Goal: Book appointment/travel/reservation

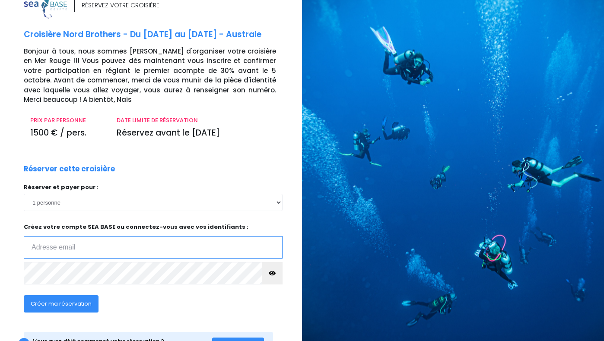
scroll to position [60, 0]
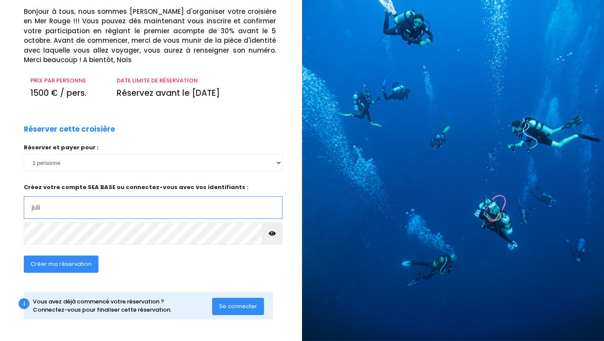
type input "juliette.penichoux@gmail.com"
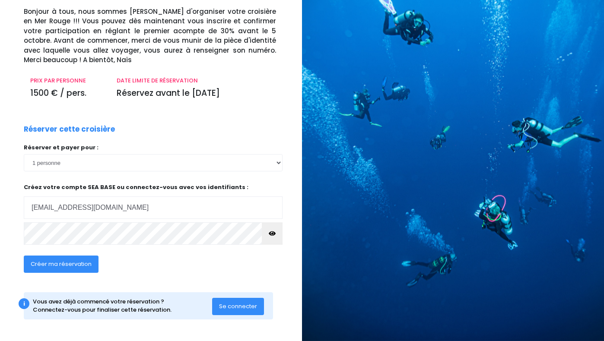
click at [76, 260] on span "Créer ma réservation" at bounding box center [61, 264] width 61 height 8
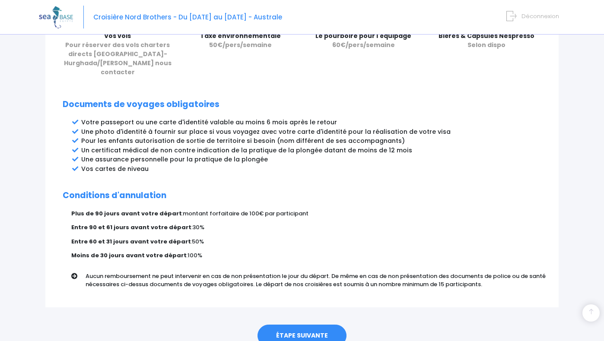
scroll to position [449, 0]
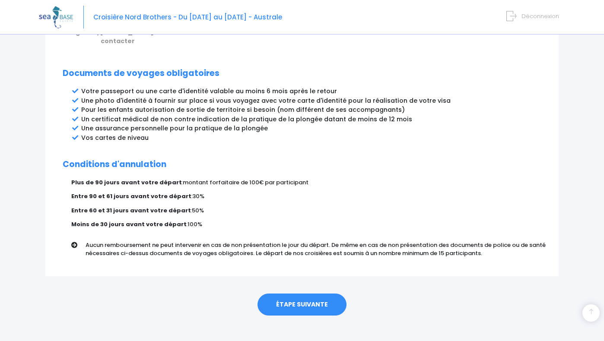
click at [299, 295] on link "ÉTAPE SUIVANTE" at bounding box center [301, 305] width 89 height 22
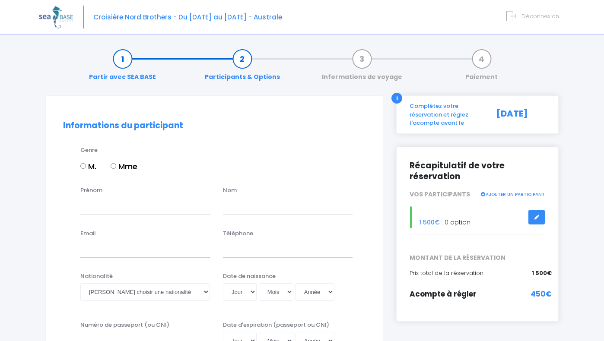
click at [118, 166] on label "Mme" at bounding box center [124, 167] width 27 height 12
click at [116, 166] on input "Mme" at bounding box center [114, 166] width 6 height 6
radio input "true"
click at [102, 207] on input "Prénom" at bounding box center [145, 205] width 130 height 17
type input "[PERSON_NAME]"
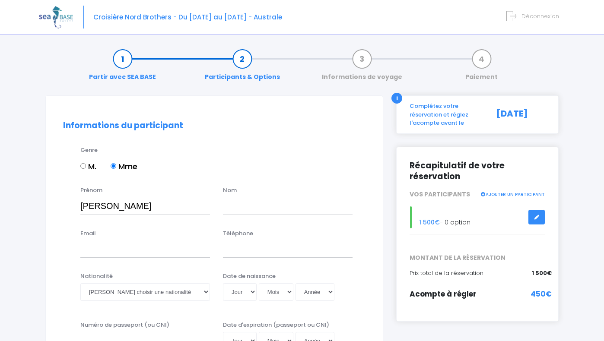
type input "Pénichoux"
type input "[EMAIL_ADDRESS][DOMAIN_NAME]"
type input "0608950081"
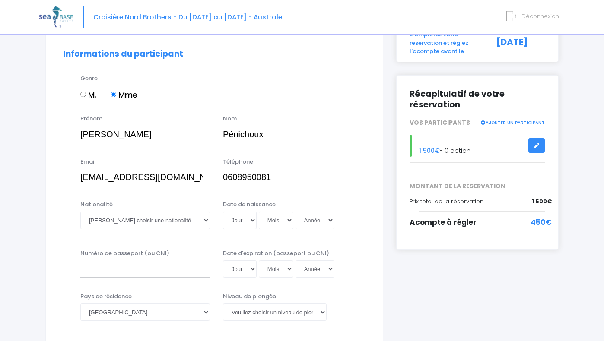
scroll to position [75, 0]
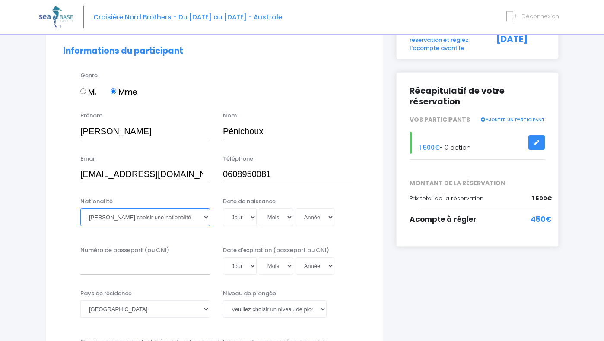
click at [128, 220] on select "Veuillez choisir une nationalité Afghane Albanaise Algerienne Allemande America…" at bounding box center [145, 217] width 130 height 17
select select "Française"
click at [245, 214] on select "Jour 01 02 03 04 05 06 07 08 09 10 11 12 13 14 15 16 17 18 19 20 21 22 23 24 25…" at bounding box center [240, 217] width 34 height 17
select select "13"
click at [275, 214] on select "Mois 01 02 03 04 05 06 07 08 09 10 11 12" at bounding box center [276, 217] width 35 height 17
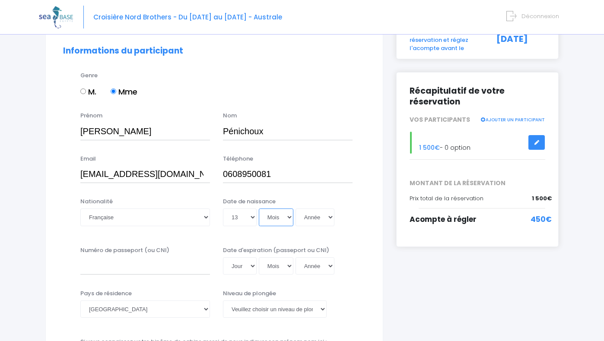
select select "11"
click at [314, 220] on select "Année 2045 2044 2043 2042 2041 2040 2039 2038 2037 2036 2035 2034 2033 2032 203…" at bounding box center [314, 217] width 39 height 17
select select "1999"
type input "1999-11-13"
select select "1989"
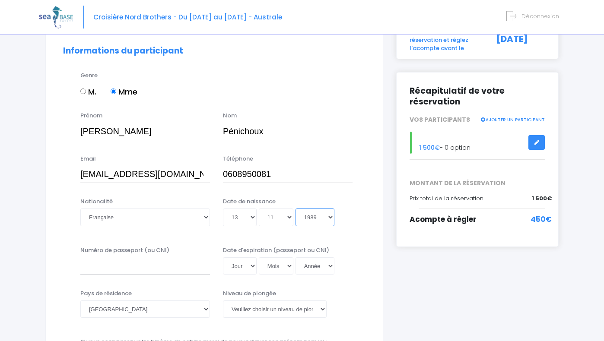
type input "1989-11-13"
select select "1985"
type input "1985-11-13"
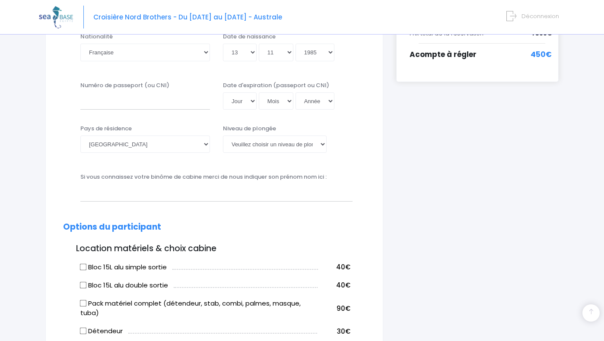
scroll to position [239, 0]
click at [81, 268] on input "Bloc 15L alu simple sortie" at bounding box center [83, 267] width 7 height 7
checkbox input "true"
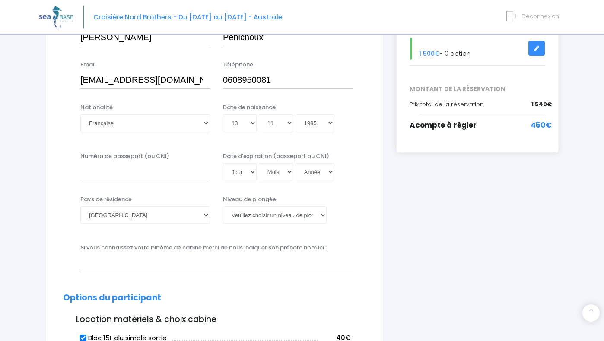
scroll to position [161, 0]
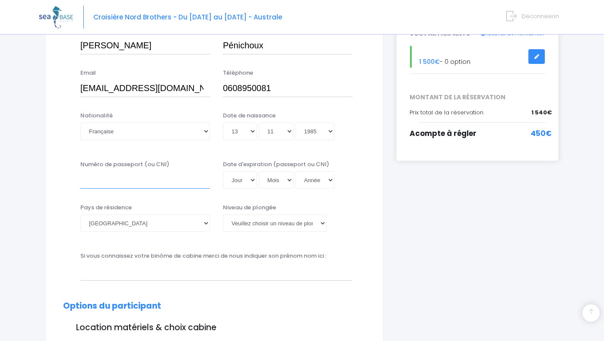
click at [103, 188] on input "Numéro de passeport (ou CNI)" at bounding box center [145, 179] width 130 height 17
type input "24FI88751"
click at [244, 188] on select "Jour 01 02 03 04 05 06 07 08 09 10 11 12 13 14 15 16 17 18 19 20 21 22 23 24 25…" at bounding box center [240, 179] width 34 height 17
select select "01"
click at [270, 185] on select "Mois 01 02 03 04 05 06 07 08 09 10 11 12" at bounding box center [276, 179] width 35 height 17
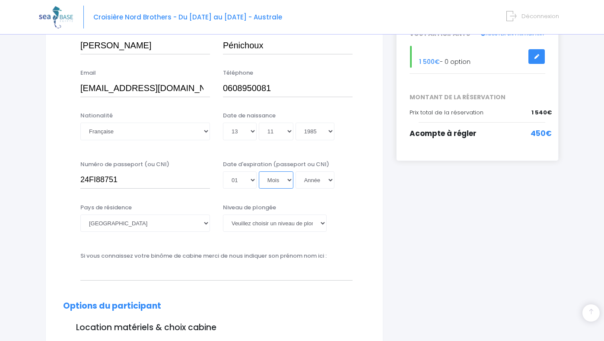
select select "08"
click at [310, 184] on select "Année 2045 2044 2043 2042 2041 2040 2039 2038 2037 2036 2035 2034 2033 2032 203…" at bounding box center [314, 179] width 39 height 17
select select "2034"
type input "2034-08-01"
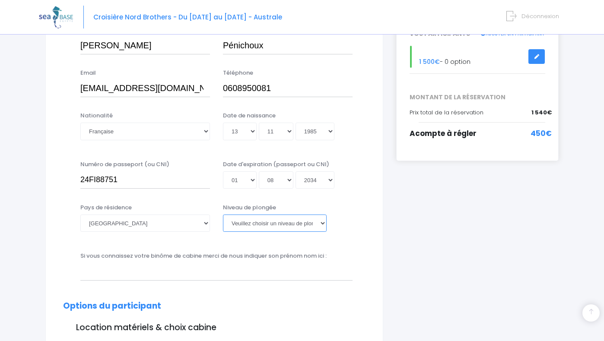
click at [311, 225] on select "Veuillez choisir un niveau de plongée Non plongeur Junior OW diver Adventure OW…" at bounding box center [275, 223] width 104 height 17
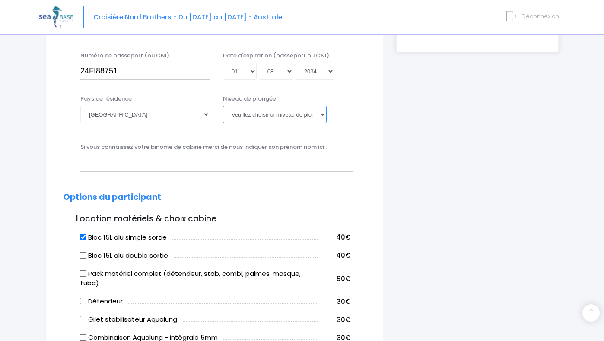
scroll to position [269, 0]
click at [269, 113] on select "[PERSON_NAME] choisir un niveau de plongée Non plongeur Junior OW diver Adventu…" at bounding box center [275, 115] width 104 height 17
click at [342, 148] on div "Si vous connaissez votre binôme de cabine merci de nous indiquer son prénom nom…" at bounding box center [216, 158] width 285 height 29
click at [286, 114] on select "[PERSON_NAME] choisir un niveau de plongée Non plongeur Junior OW diver Adventu…" at bounding box center [275, 115] width 104 height 17
select select "PE40"
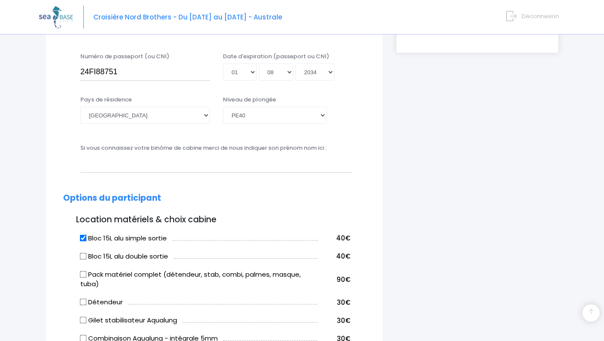
click at [336, 130] on div "Pays de résidence Afghanistan Afrique du Sud Albanie Algérie Allemagne Andorre …" at bounding box center [214, 115] width 315 height 40
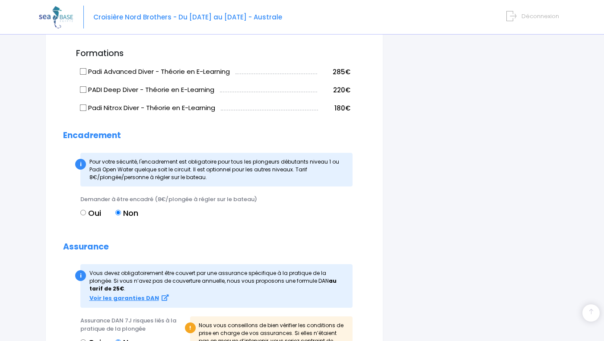
scroll to position [637, 0]
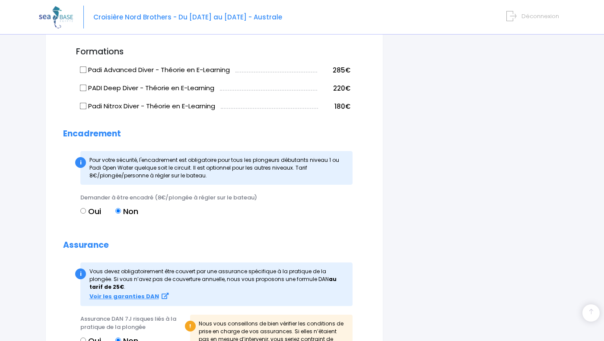
click at [249, 165] on span "Pour votre sécurité, l'encadrement est obligatoire pour tous les plongeurs débu…" at bounding box center [214, 167] width 250 height 23
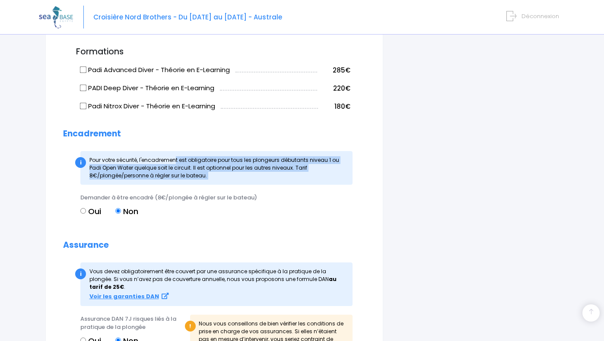
click at [249, 165] on span "Pour votre sécurité, l'encadrement est obligatoire pour tous les plongeurs débu…" at bounding box center [214, 167] width 250 height 23
click at [295, 167] on span "Pour votre sécurité, l'encadrement est obligatoire pour tous les plongeurs débu…" at bounding box center [214, 167] width 250 height 23
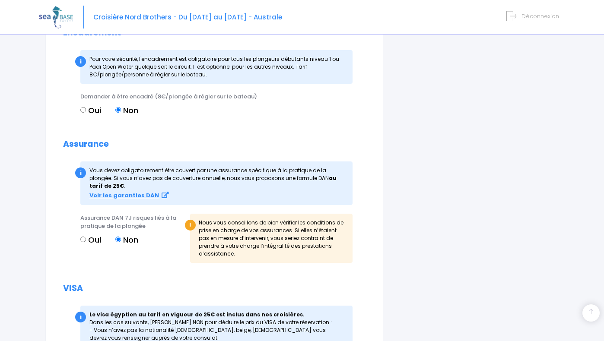
scroll to position [743, 0]
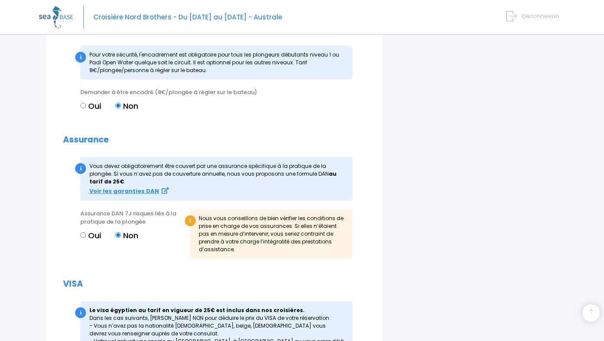
click at [85, 235] on input "Oui" at bounding box center [83, 235] width 6 height 6
radio input "true"
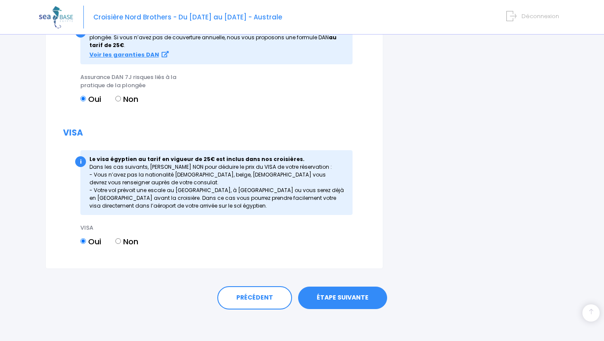
scroll to position [882, 0]
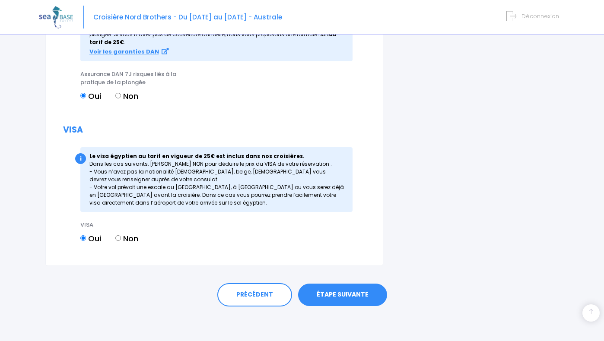
click at [223, 173] on div "i Le visa égyptien au tarif en vigueur de 25€ est inclus dans nos croisières. D…" at bounding box center [216, 179] width 272 height 65
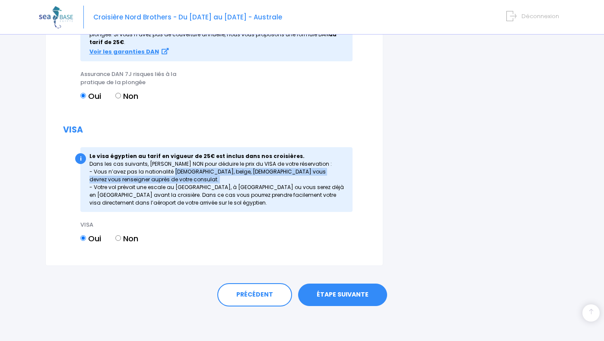
click at [194, 187] on div "i Le visa égyptien au tarif en vigueur de 25€ est inclus dans nos croisières. D…" at bounding box center [216, 179] width 272 height 65
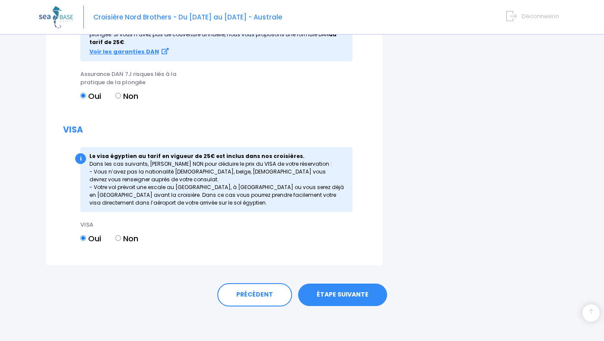
click at [194, 187] on div "i Le visa égyptien au tarif en vigueur de 25€ est inclus dans nos croisières. D…" at bounding box center [216, 179] width 272 height 65
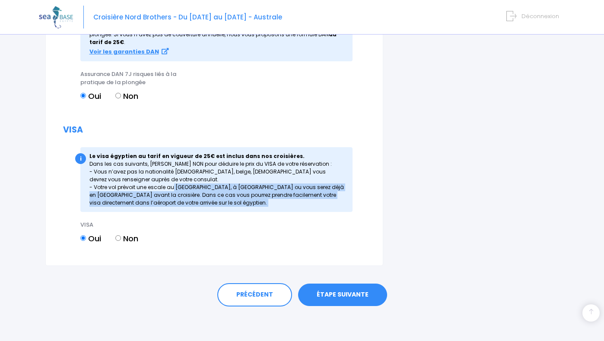
click at [324, 293] on link "ÉTAPE SUIVANTE" at bounding box center [342, 295] width 89 height 22
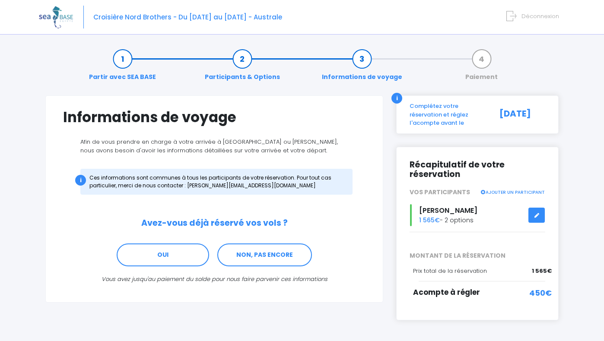
click at [214, 152] on p "Afin de vous prendre en charge à votre arrivée à Hurghada ou Marsa Alam, nous a…" at bounding box center [214, 146] width 302 height 17
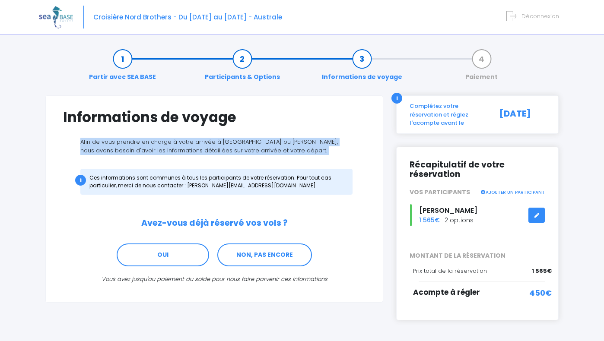
click at [183, 184] on div "i Ces informations sont communes à tous les participants de votre réservation. …" at bounding box center [216, 182] width 272 height 26
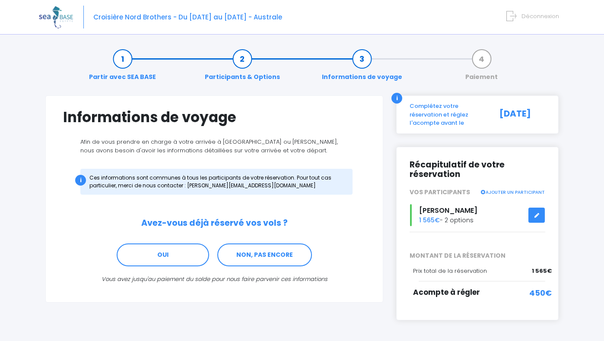
click at [183, 184] on div "i Ces informations sont communes à tous les participants de votre réservation. …" at bounding box center [216, 182] width 272 height 26
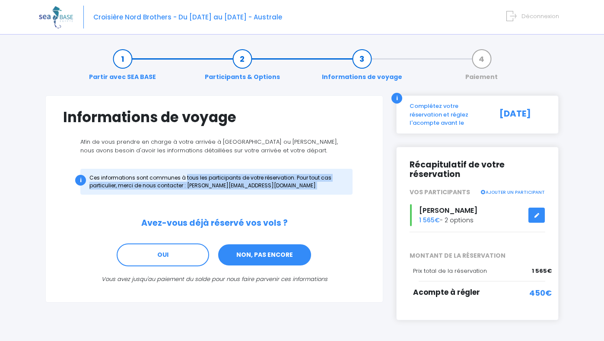
click at [258, 251] on link "NON, PAS ENCORE" at bounding box center [264, 255] width 95 height 23
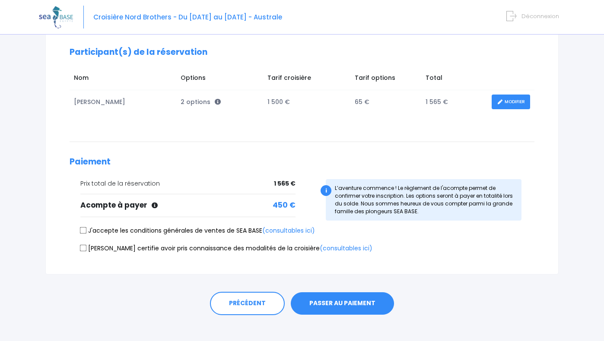
scroll to position [115, 0]
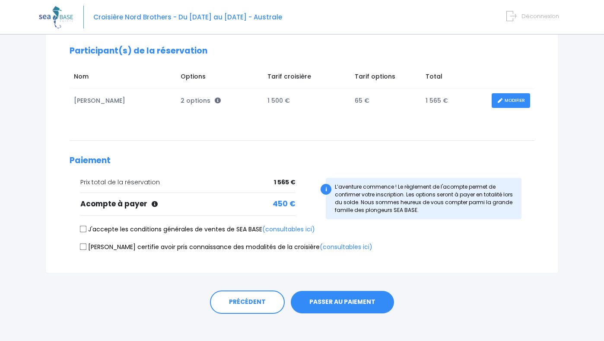
click at [507, 102] on link "MODIFIER" at bounding box center [510, 100] width 38 height 15
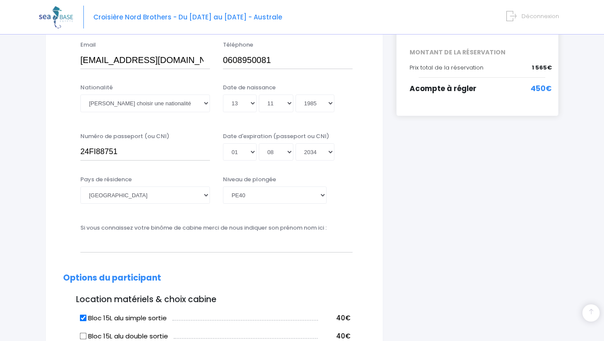
scroll to position [203, 0]
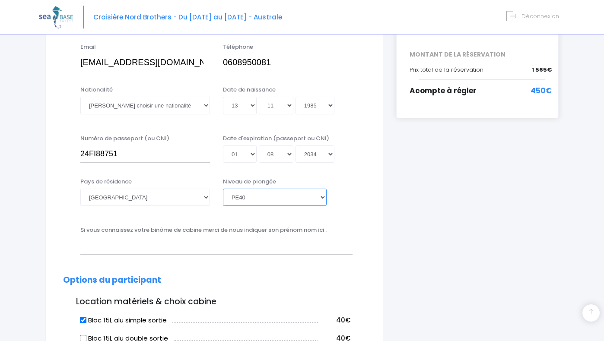
click at [270, 197] on select "[PERSON_NAME] choisir un niveau de plongée Non plongeur Junior OW diver Adventu…" at bounding box center [275, 197] width 104 height 17
select select "N2"
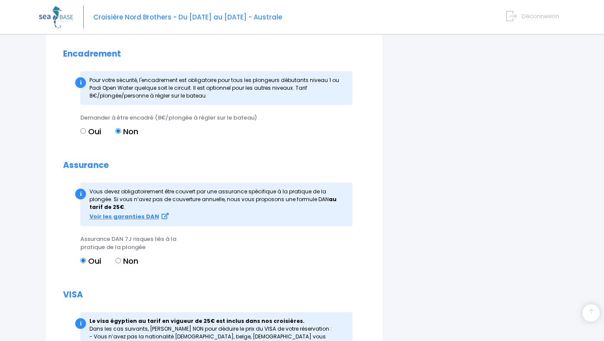
scroll to position [738, 0]
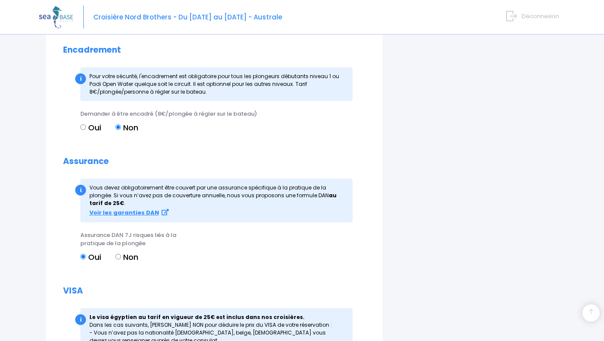
click at [118, 259] on input "Non" at bounding box center [118, 257] width 6 height 6
radio input "true"
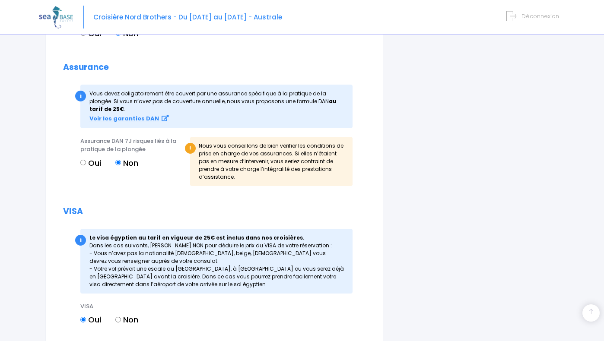
scroll to position [913, 0]
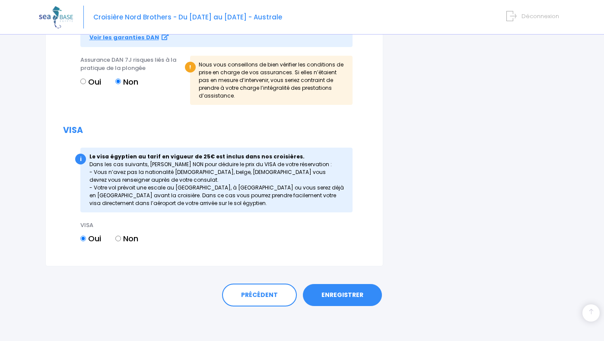
click at [332, 294] on link "ENREGISTRER" at bounding box center [342, 295] width 79 height 22
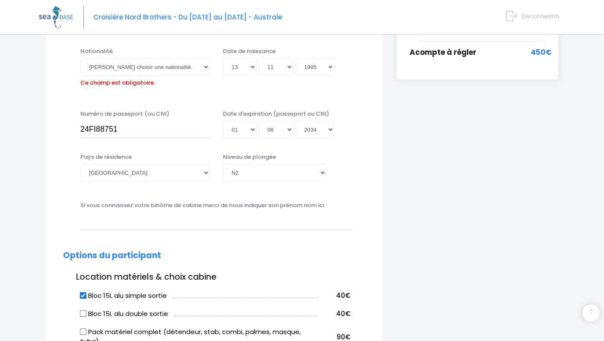
scroll to position [214, 0]
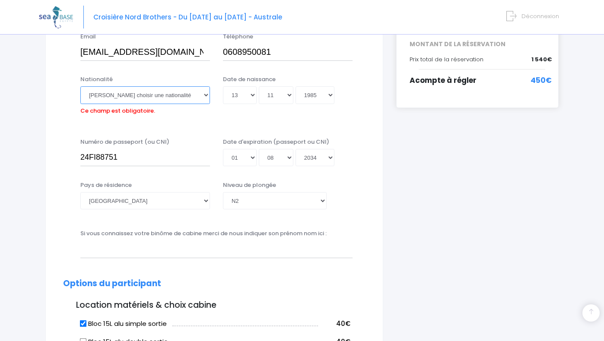
click at [135, 92] on select "Veuillez choisir une nationalité [DEMOGRAPHIC_DATA] Algerienne Allemande [GEOGR…" at bounding box center [145, 94] width 130 height 17
select select "Française"
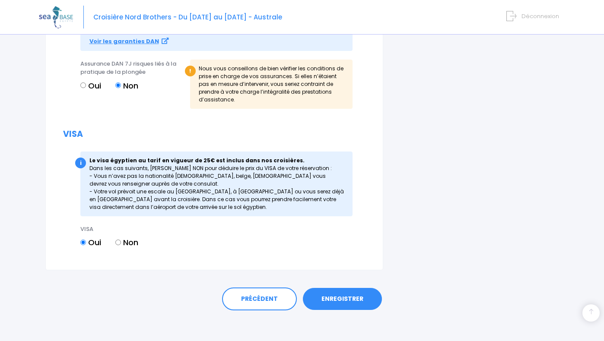
scroll to position [913, 0]
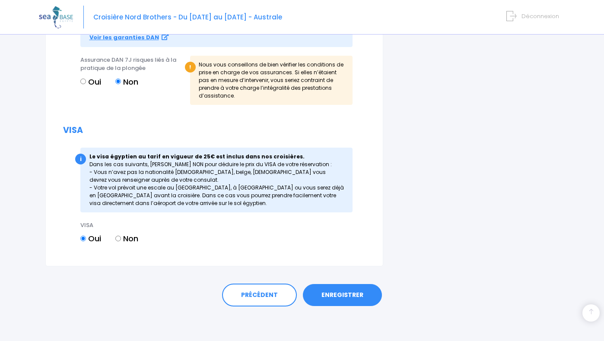
click at [358, 294] on link "ENREGISTRER" at bounding box center [342, 295] width 79 height 22
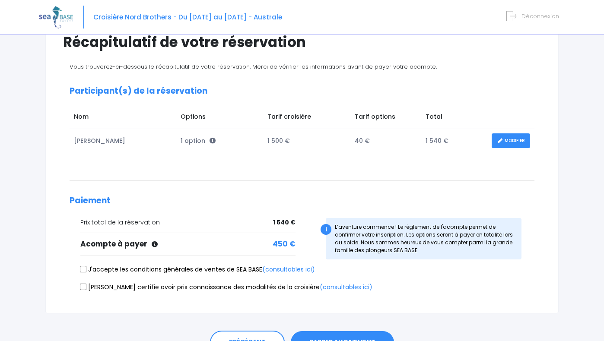
scroll to position [123, 0]
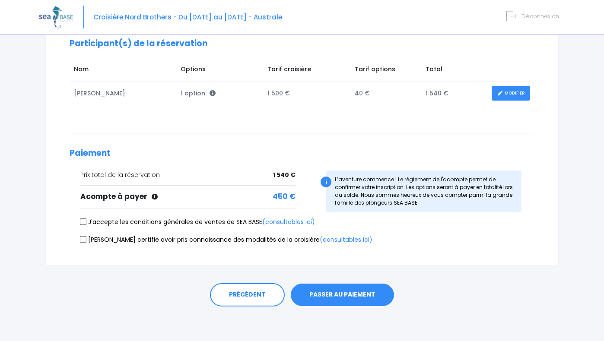
click at [388, 189] on div "i L’aventure commence ! Le règlement de l'acompte permet de confirmer votre ins…" at bounding box center [424, 191] width 196 height 41
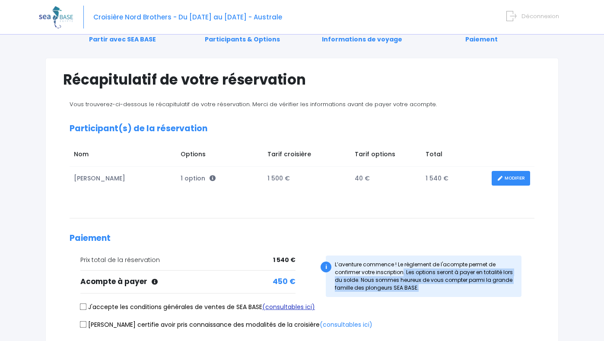
scroll to position [32, 0]
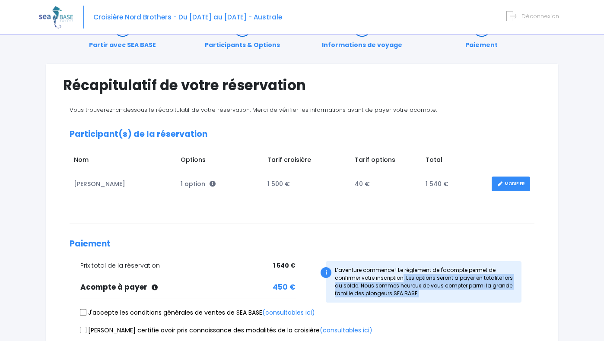
click at [513, 184] on link "MODIFIER" at bounding box center [510, 184] width 38 height 15
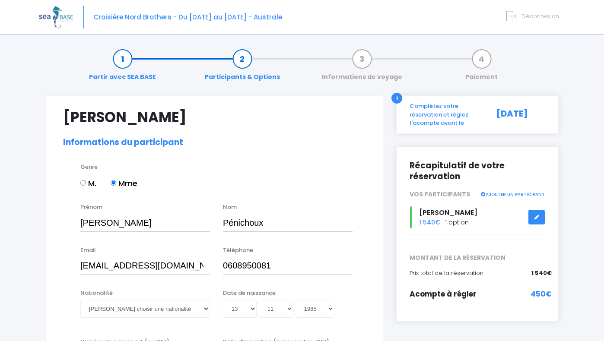
select select "N2"
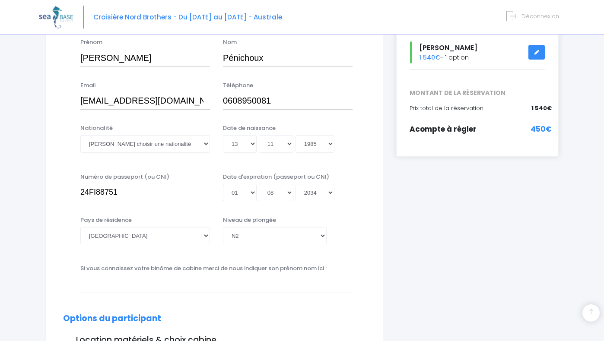
scroll to position [168, 0]
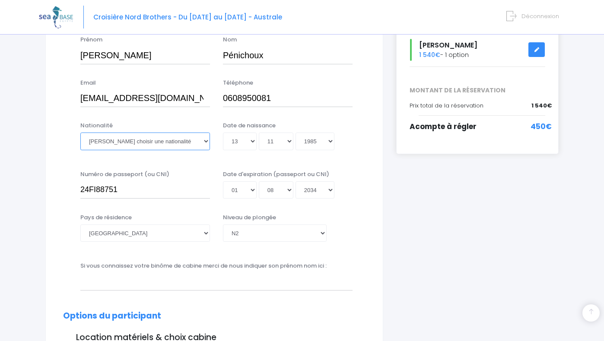
click at [140, 143] on select "Veuillez choisir une nationalité Afghane Albanaise Algerienne Allemande America…" at bounding box center [145, 141] width 130 height 17
select select "Française"
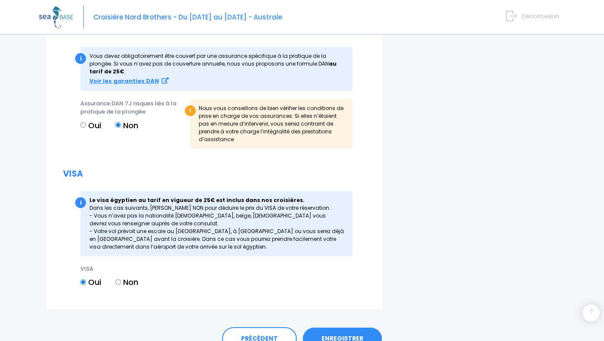
scroll to position [913, 0]
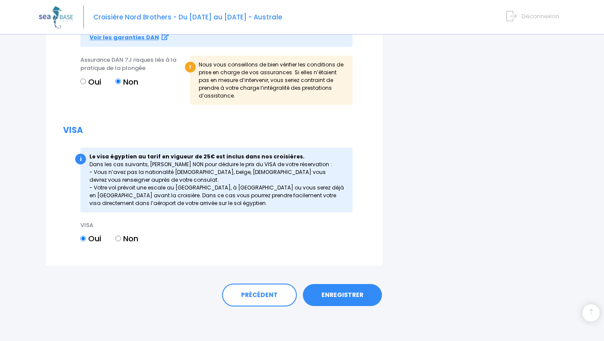
click at [339, 203] on div "i Le visa égyptien au tarif en vigueur de 25€ est inclus dans nos croisières. D…" at bounding box center [216, 180] width 272 height 65
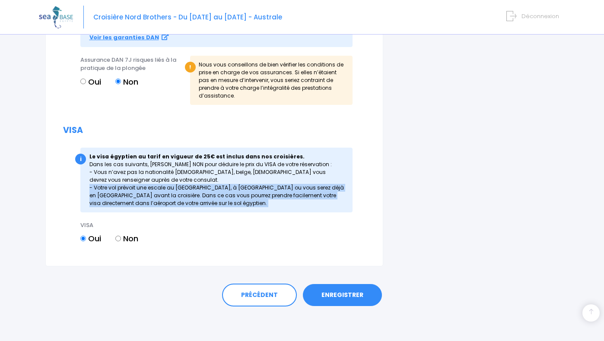
click at [339, 203] on div "i Le visa égyptien au tarif en vigueur de 25€ est inclus dans nos croisières. D…" at bounding box center [216, 180] width 272 height 65
click at [342, 293] on link "ENREGISTRER" at bounding box center [342, 295] width 79 height 22
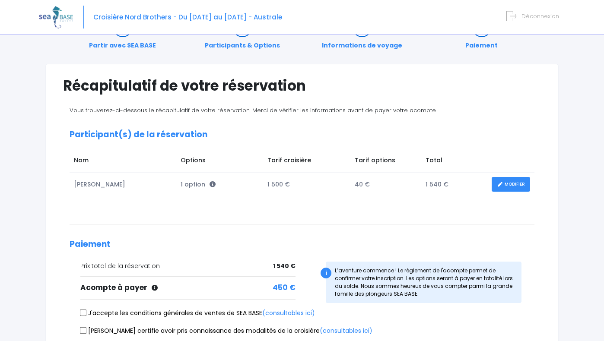
scroll to position [123, 0]
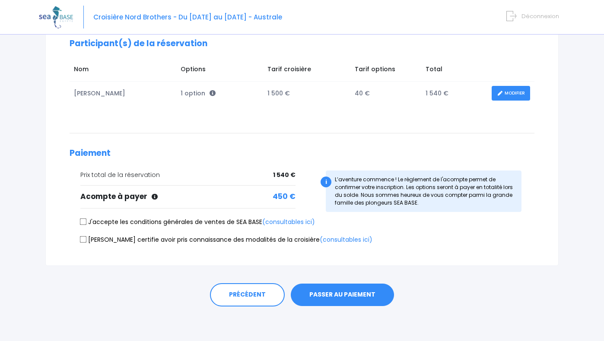
click at [291, 175] on span "1 540 €" at bounding box center [284, 175] width 22 height 9
click at [375, 195] on div "i L’aventure commence ! Le règlement de l'acompte permet de confirmer votre ins…" at bounding box center [424, 191] width 196 height 41
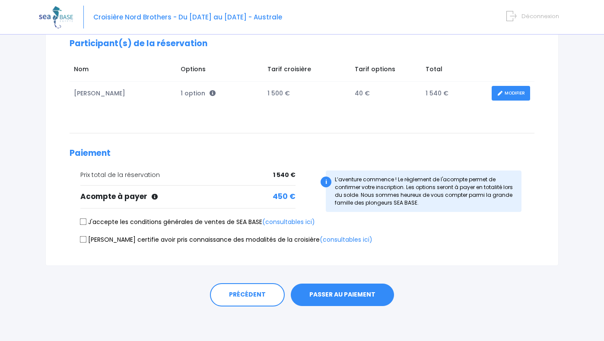
click at [375, 195] on div "i L’aventure commence ! Le règlement de l'acompte permet de confirmer votre ins…" at bounding box center [424, 191] width 196 height 41
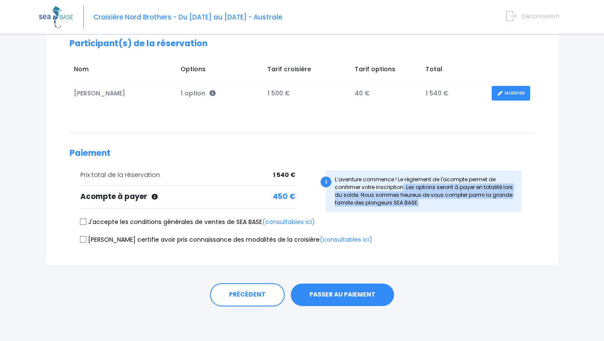
click at [82, 221] on input "J'accepte les conditions générales de ventes de SEA BASE (consultables ici)" at bounding box center [83, 222] width 7 height 7
checkbox input "true"
click at [83, 238] on input "Je certifie avoir pris connaissance des modalités de la croisière (consultables…" at bounding box center [83, 239] width 7 height 7
checkbox input "true"
click at [328, 300] on button "PASSER AU PAIEMENT" at bounding box center [342, 295] width 103 height 22
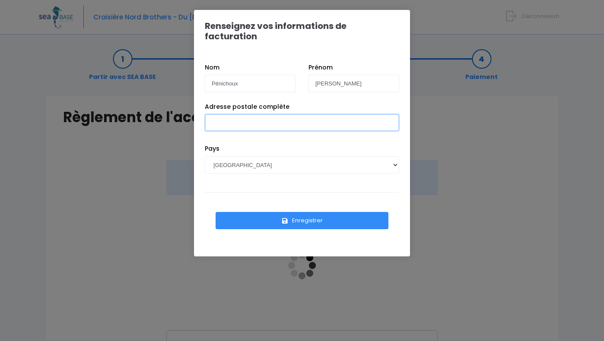
click at [231, 114] on input "Adresse postale complète" at bounding box center [302, 122] width 194 height 17
type input "[STREET_ADDRESS]"
click at [304, 212] on button "Enregistrer" at bounding box center [301, 220] width 173 height 17
